Goal: Find specific fact: Find specific fact

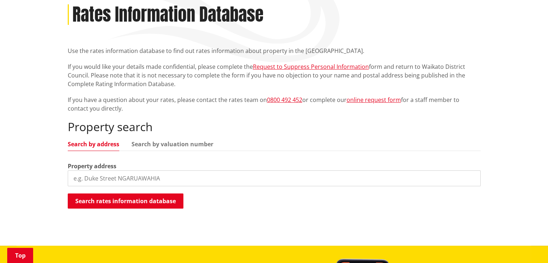
scroll to position [144, 0]
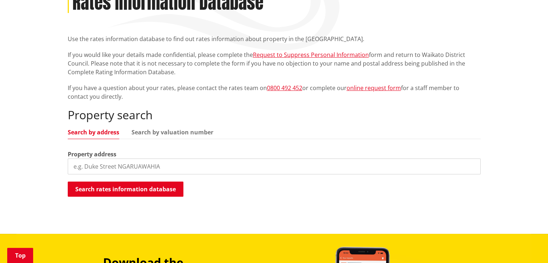
click at [94, 158] on input "search" at bounding box center [274, 166] width 413 height 16
click at [89, 158] on input "122B te Puroa" at bounding box center [274, 166] width 413 height 16
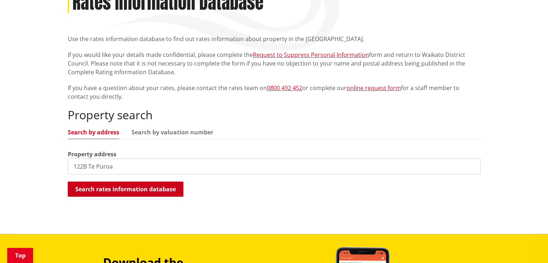
type input "122B Te Puroa"
click at [117, 181] on button "Search rates information database" at bounding box center [126, 188] width 116 height 15
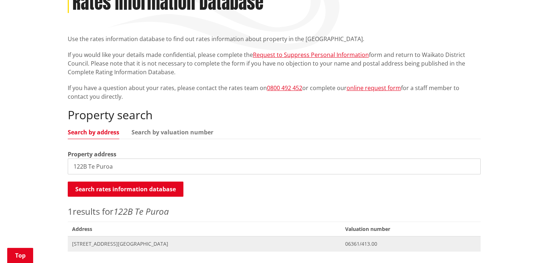
click at [131, 240] on span "[STREET_ADDRESS][GEOGRAPHIC_DATA]" at bounding box center [204, 243] width 264 height 7
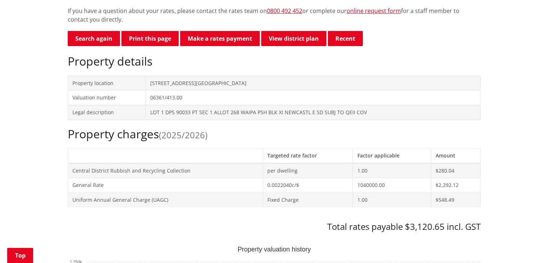
scroll to position [252, 0]
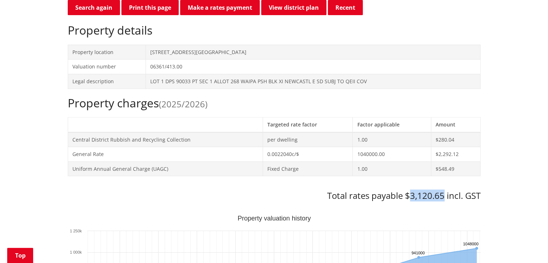
drag, startPoint x: 444, startPoint y: 181, endPoint x: 410, endPoint y: 181, distance: 33.1
click at [410, 190] on h3 "Total rates payable $3,120.65 incl. GST" at bounding box center [274, 195] width 413 height 10
copy h3 "3,120.65"
